Goal: Contribute content: Contribute content

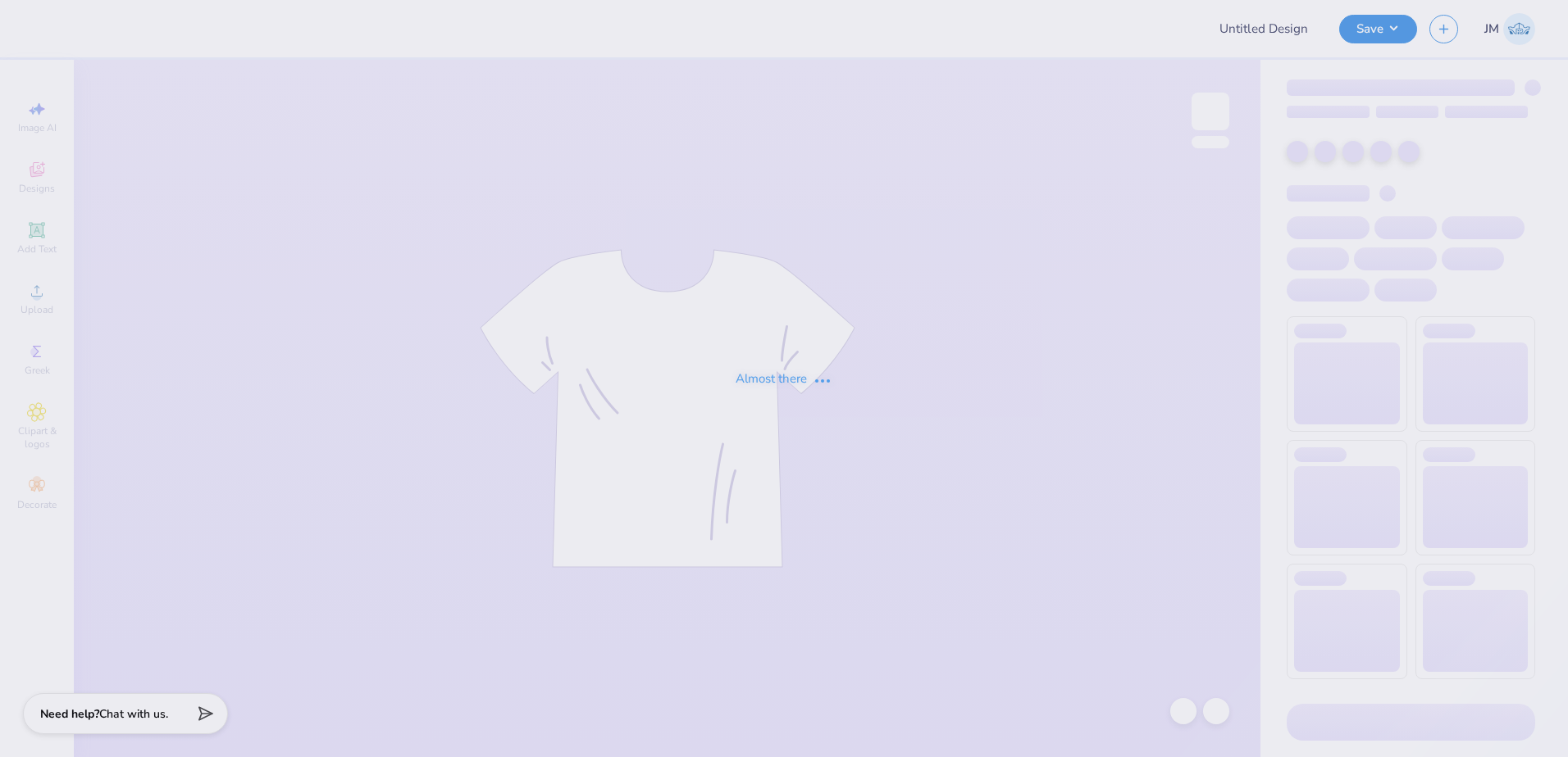
type input "[PERSON_NAME] Optional Shirts"
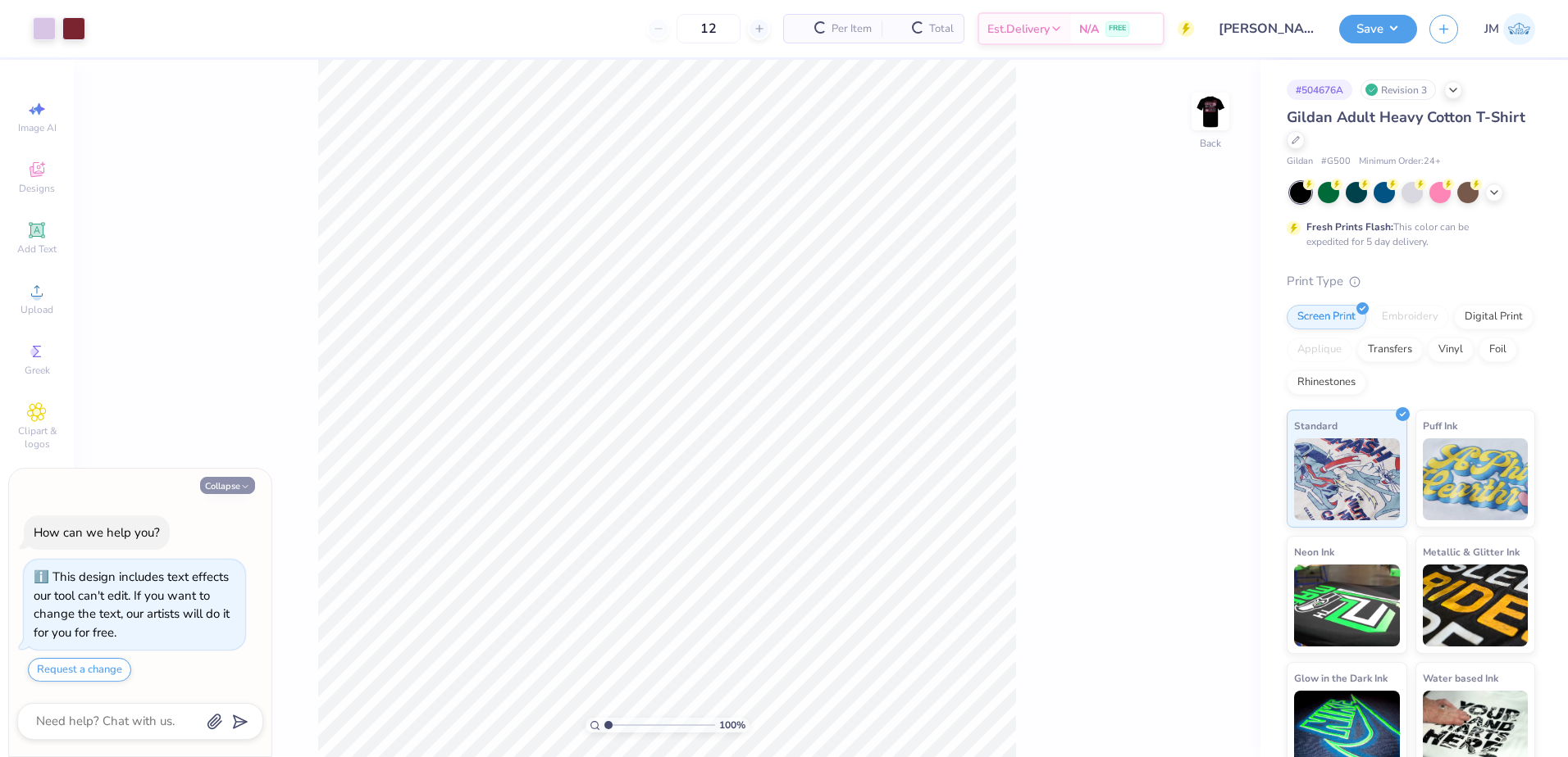
click at [233, 487] on button "Collapse" at bounding box center [227, 485] width 55 height 17
type textarea "x"
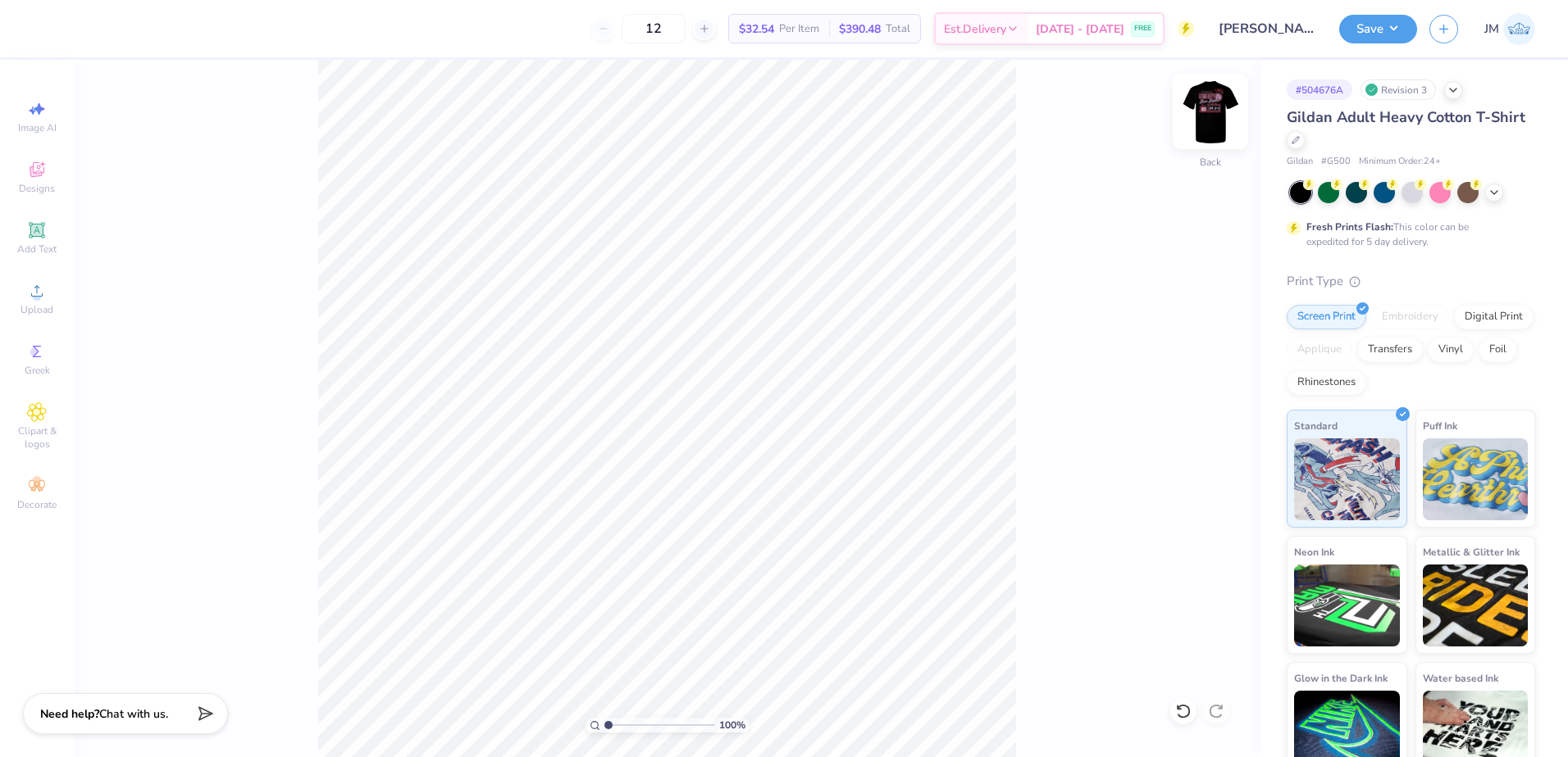
click at [1215, 122] on img at bounding box center [1210, 112] width 66 height 66
click at [1222, 101] on img at bounding box center [1210, 112] width 66 height 66
click at [35, 288] on icon at bounding box center [36, 290] width 12 height 12
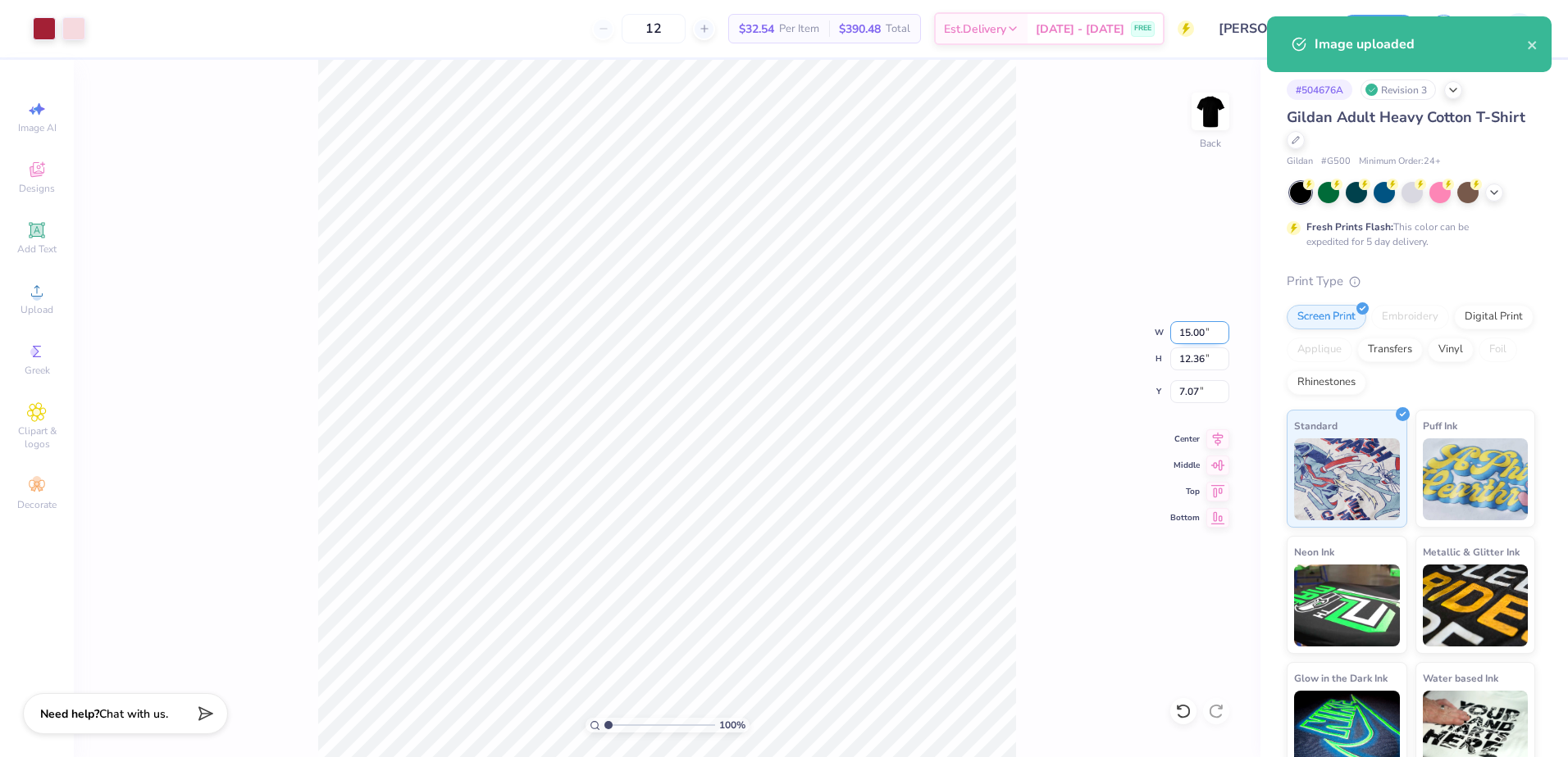
click at [1189, 337] on input "15.00" at bounding box center [1200, 333] width 59 height 23
type input "12.00"
type input "9.89"
click at [1210, 397] on input "8.30" at bounding box center [1200, 391] width 59 height 23
click at [1197, 359] on input "9.89" at bounding box center [1200, 359] width 59 height 23
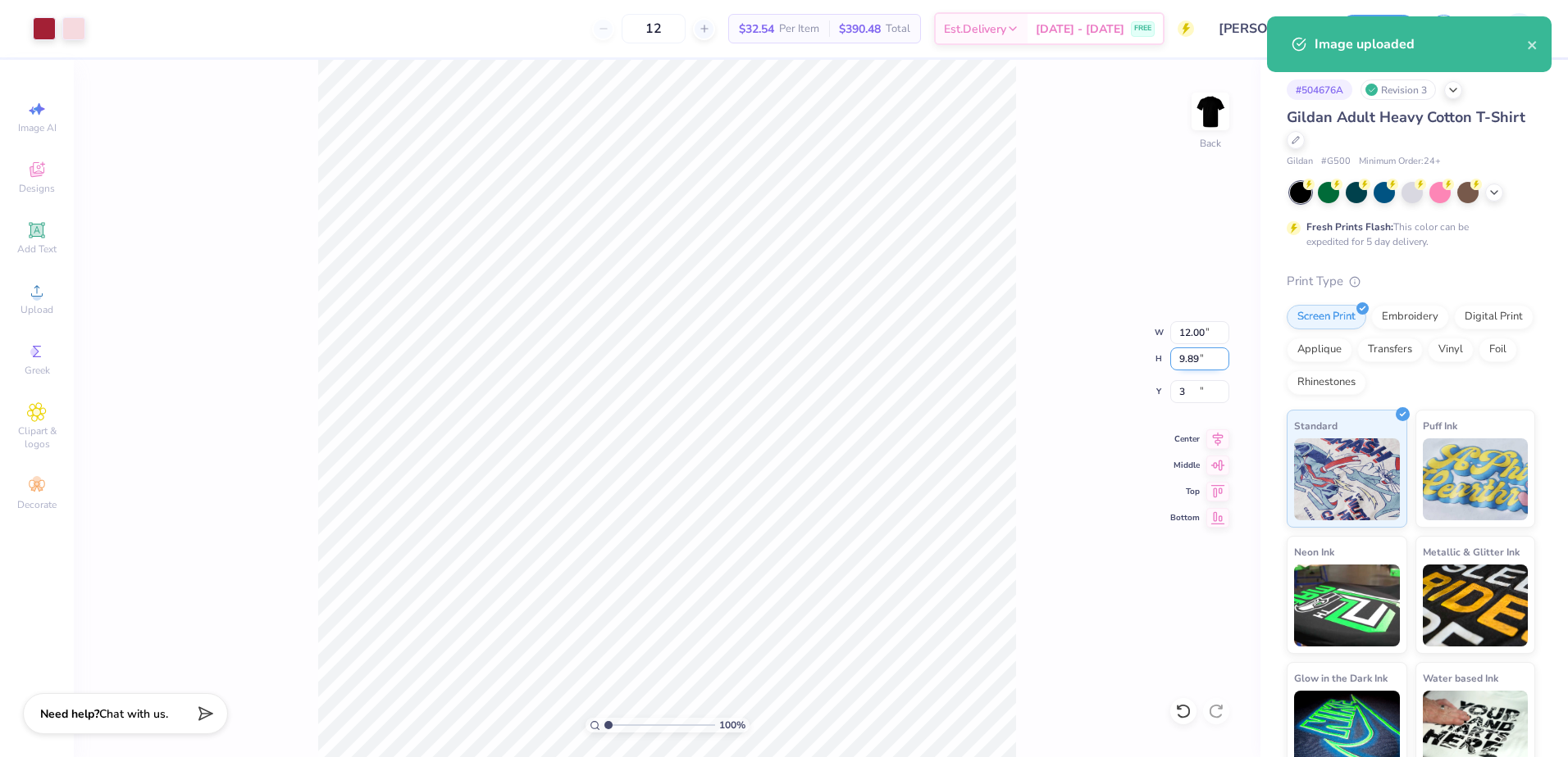
type input "3.00"
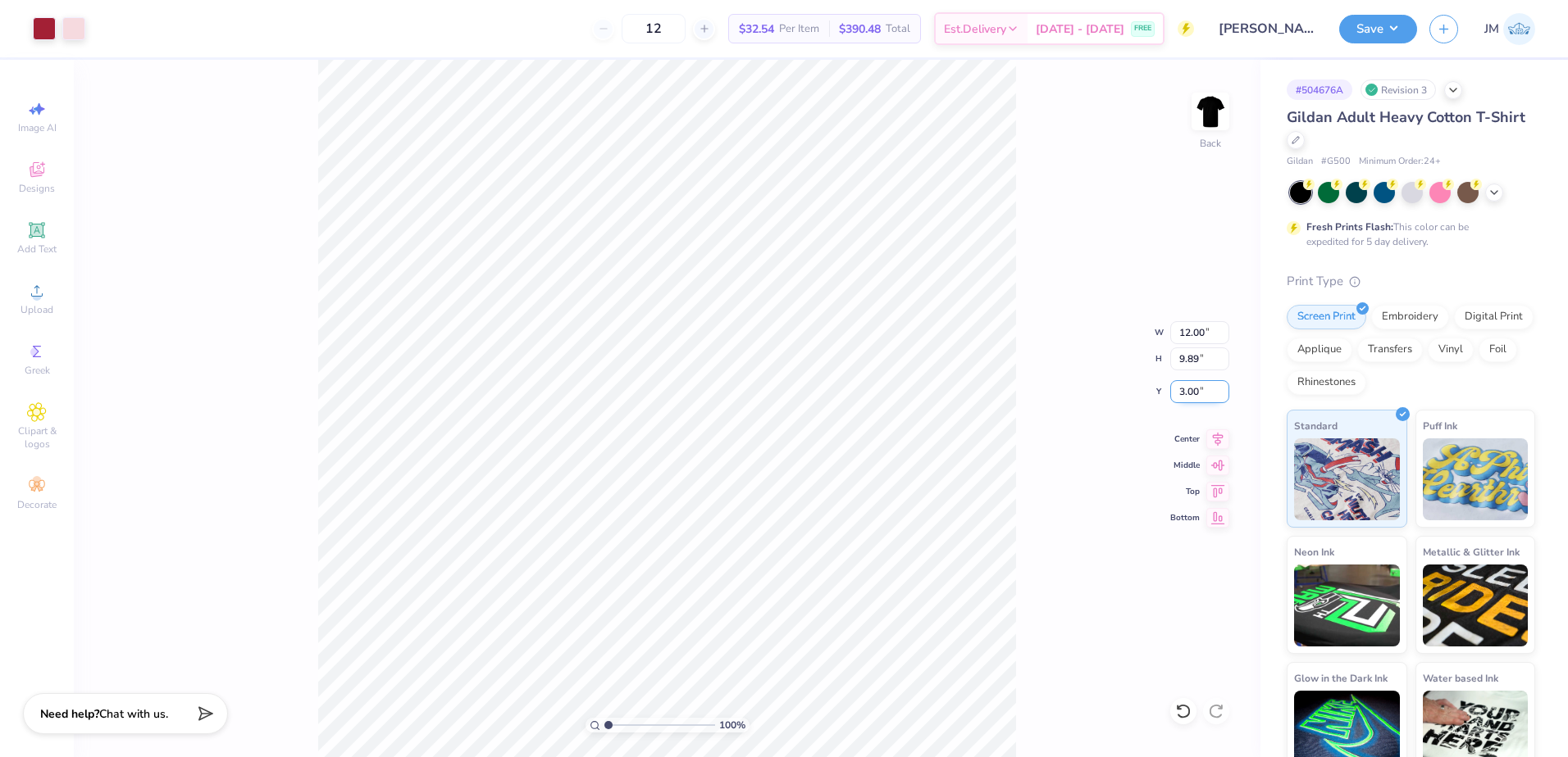
click at [1194, 387] on input "3.00" at bounding box center [1200, 391] width 59 height 23
click at [1208, 352] on input "9.89" at bounding box center [1200, 359] width 59 height 23
type input "2.00"
click at [1218, 438] on icon at bounding box center [1218, 438] width 11 height 14
click at [1398, 29] on button "Save" at bounding box center [1378, 27] width 78 height 28
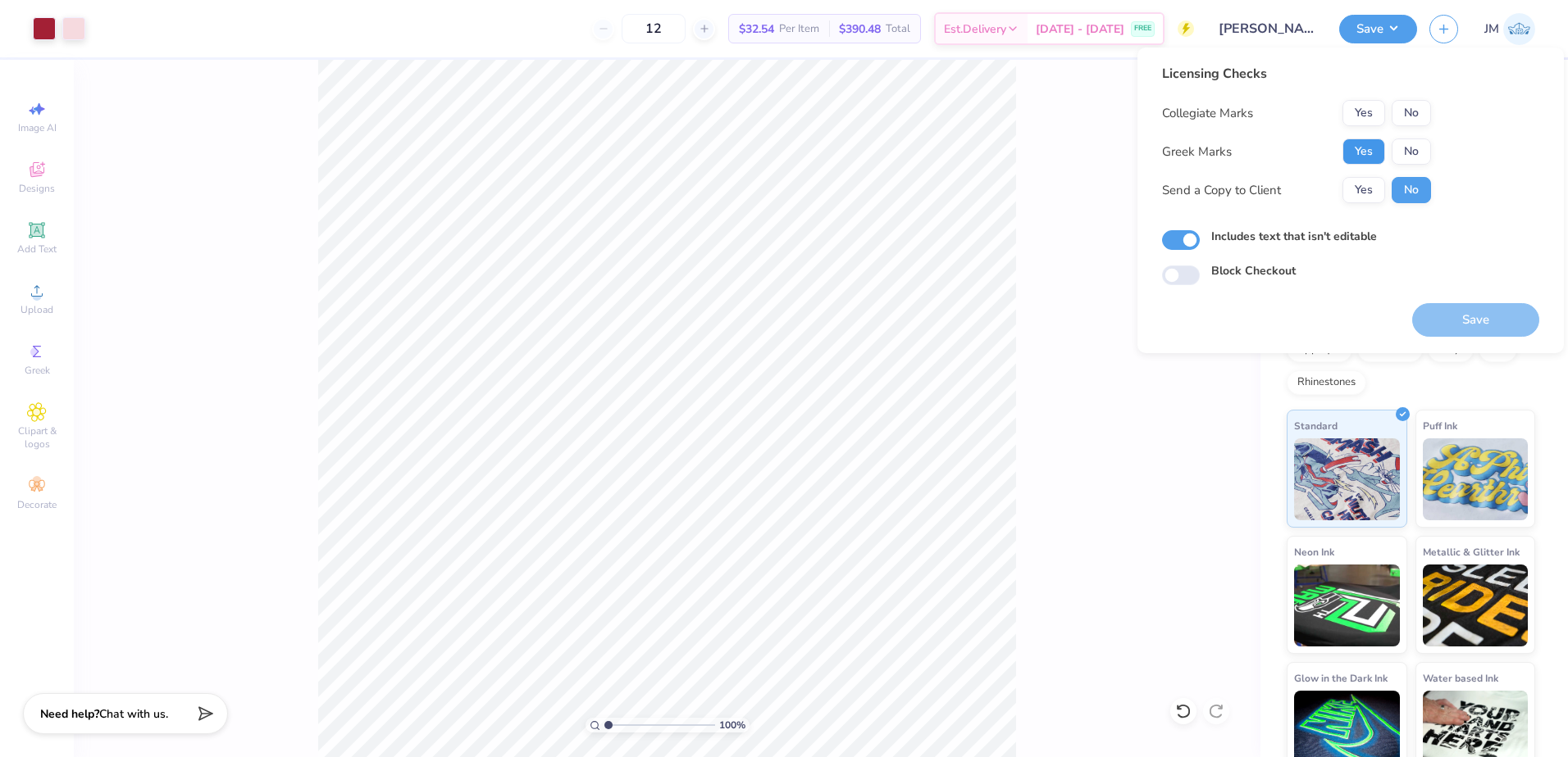
click at [1365, 148] on button "Yes" at bounding box center [1364, 152] width 43 height 27
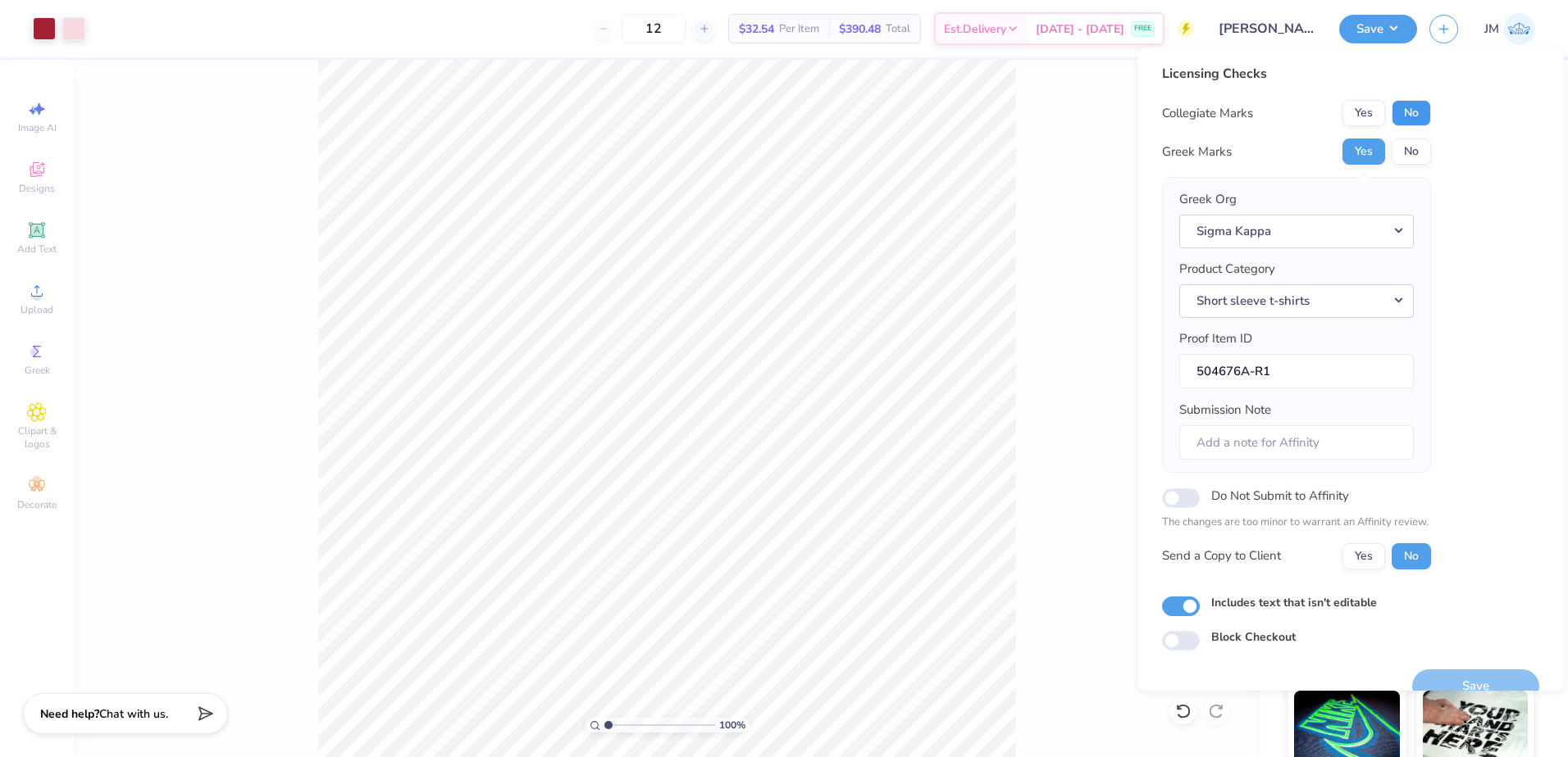
click at [1418, 102] on button "No" at bounding box center [1411, 114] width 39 height 27
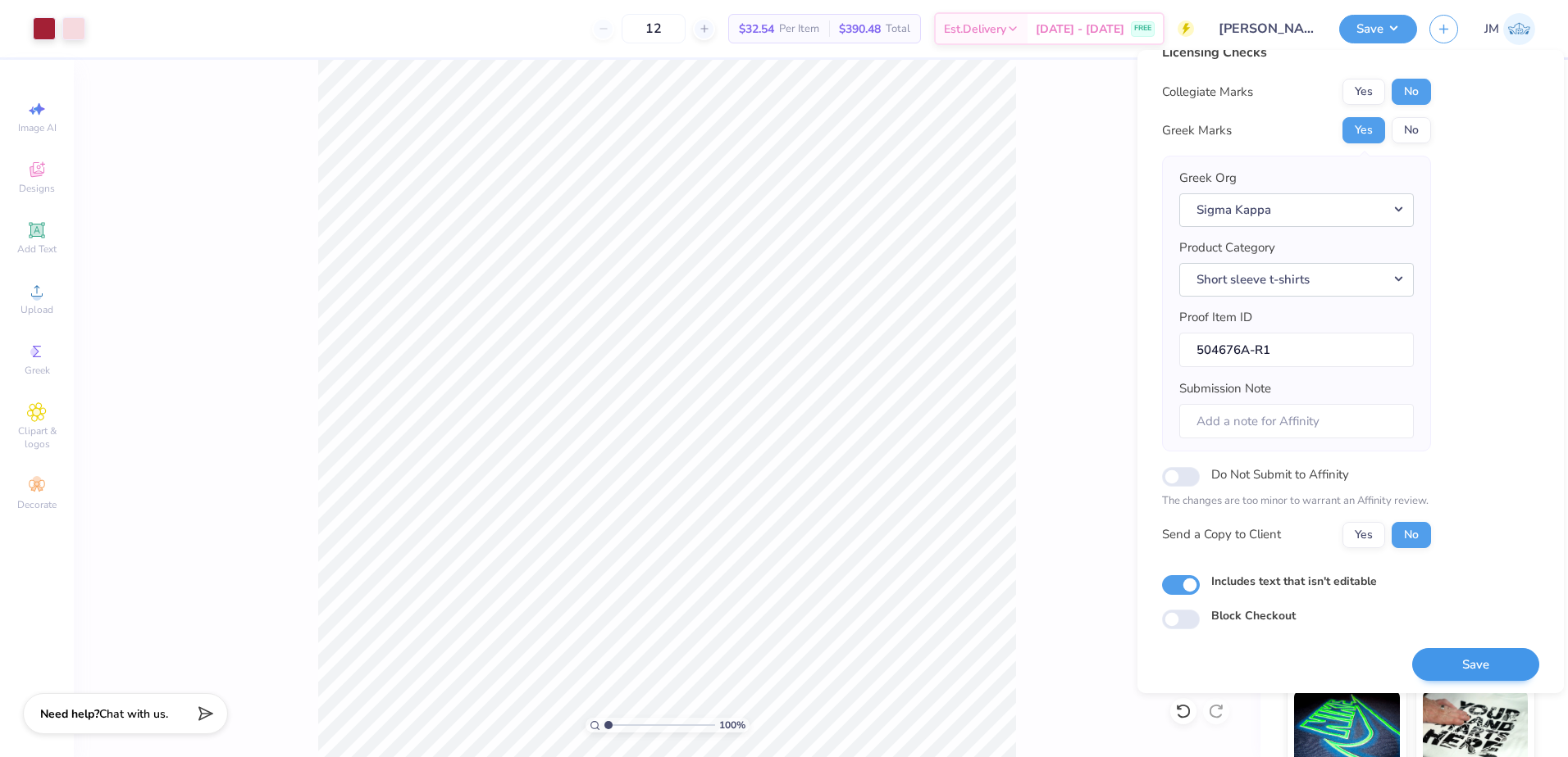
scroll to position [28, 0]
click at [1493, 669] on button "Save" at bounding box center [1475, 661] width 127 height 34
